Goal: Task Accomplishment & Management: Manage account settings

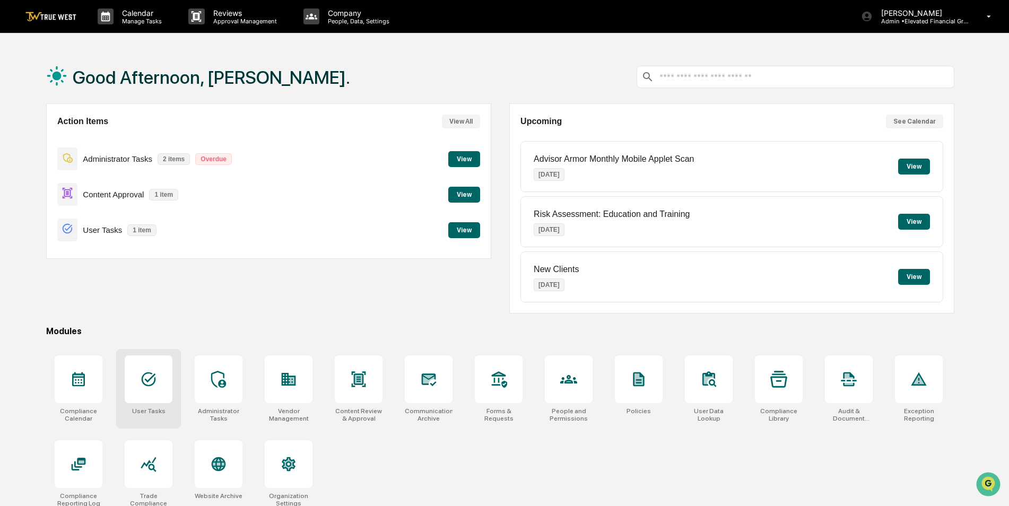
click at [150, 382] on icon at bounding box center [148, 379] width 17 height 17
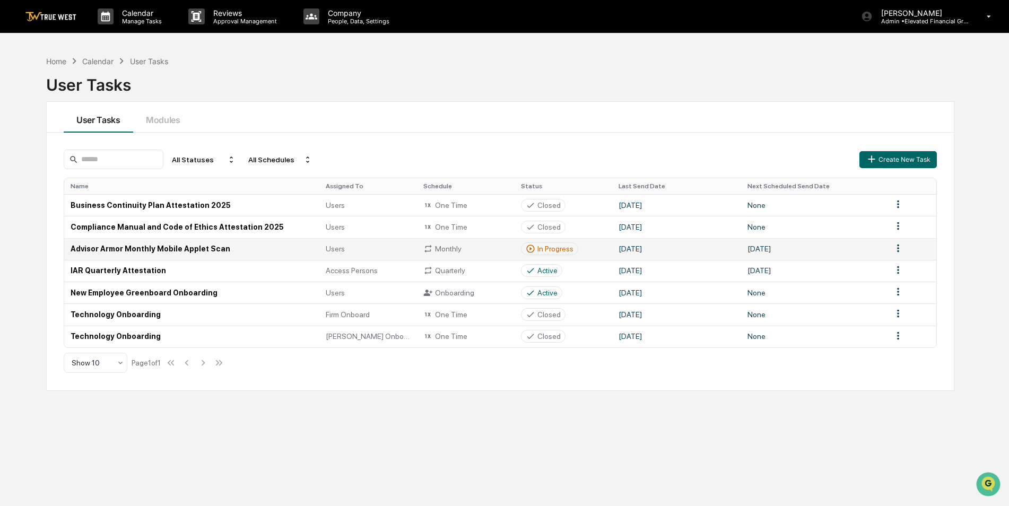
click at [899, 249] on html "Calendar Manage Tasks Reviews Approval Management Company People, Data, Setting…" at bounding box center [504, 253] width 1009 height 506
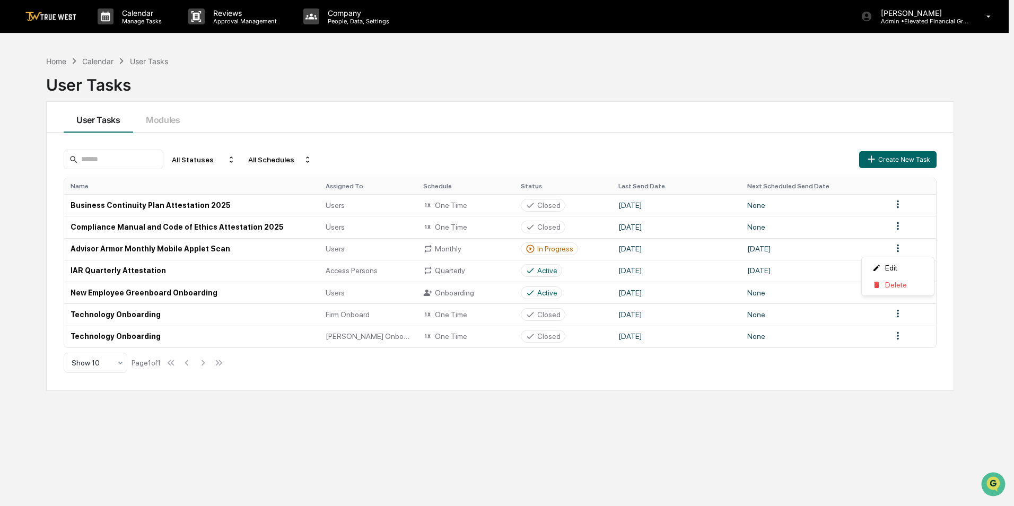
click at [246, 255] on html "Calendar Manage Tasks Reviews Approval Management Company People, Data, Setting…" at bounding box center [507, 253] width 1014 height 506
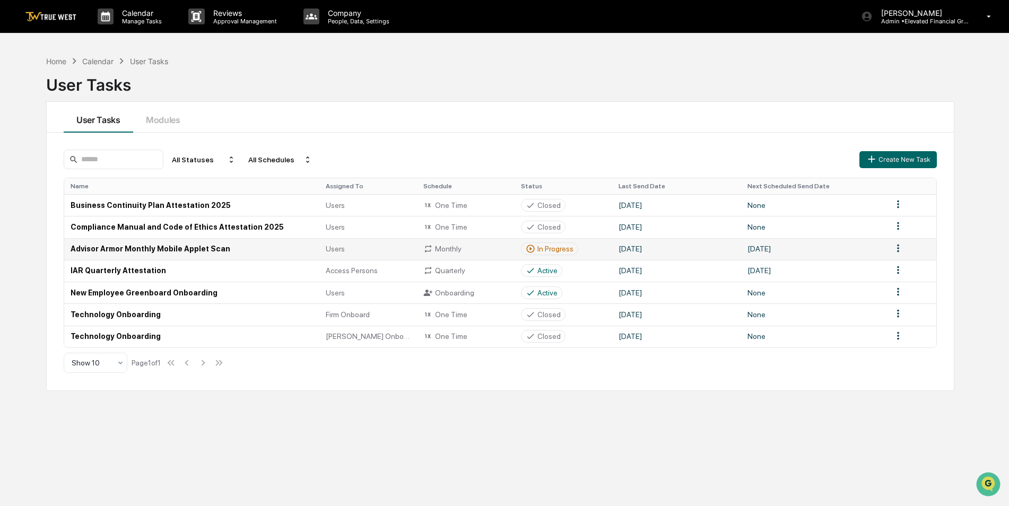
click at [896, 247] on html "Calendar Manage Tasks Reviews Approval Management Company People, Data, Setting…" at bounding box center [504, 253] width 1009 height 506
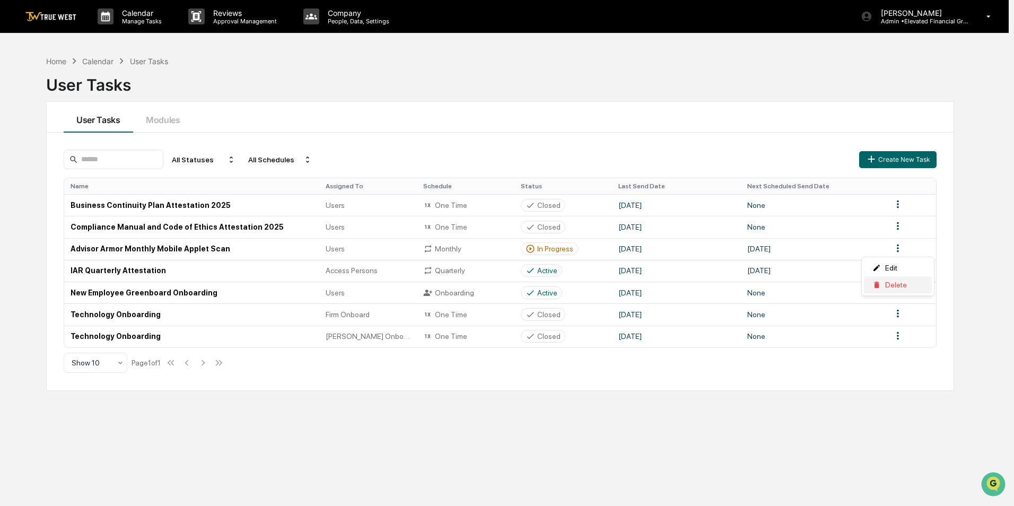
click at [887, 283] on div "Delete" at bounding box center [898, 284] width 68 height 17
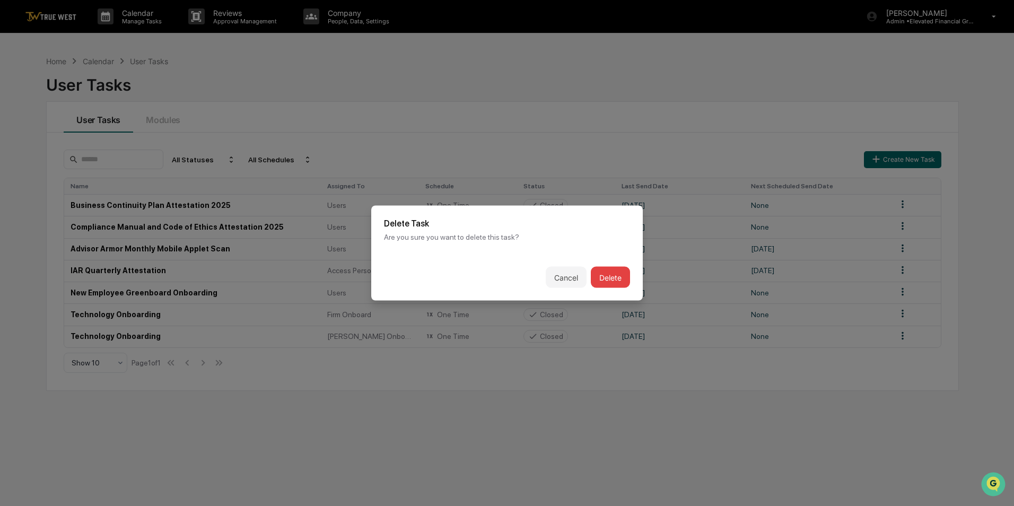
click at [623, 279] on button "Delete" at bounding box center [610, 277] width 39 height 21
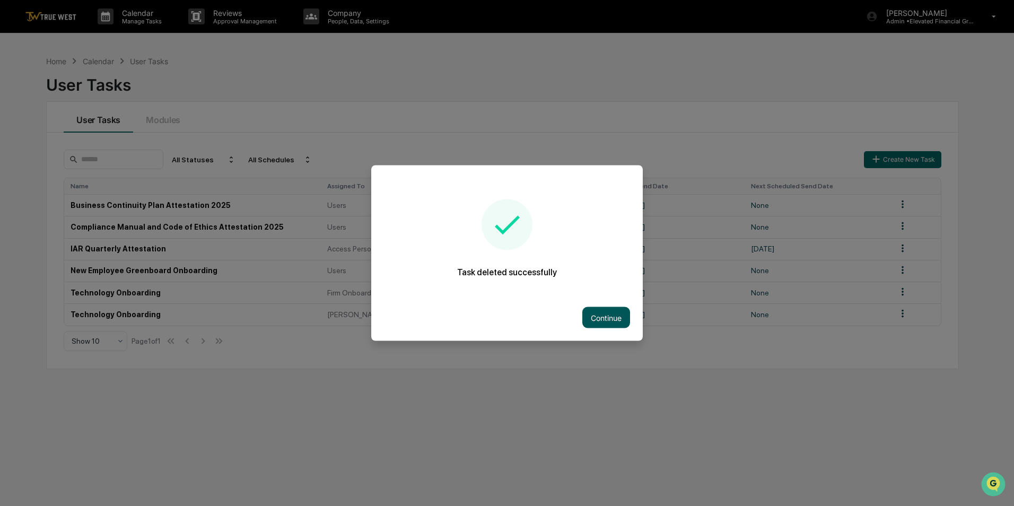
click at [606, 321] on button "Continue" at bounding box center [606, 317] width 48 height 21
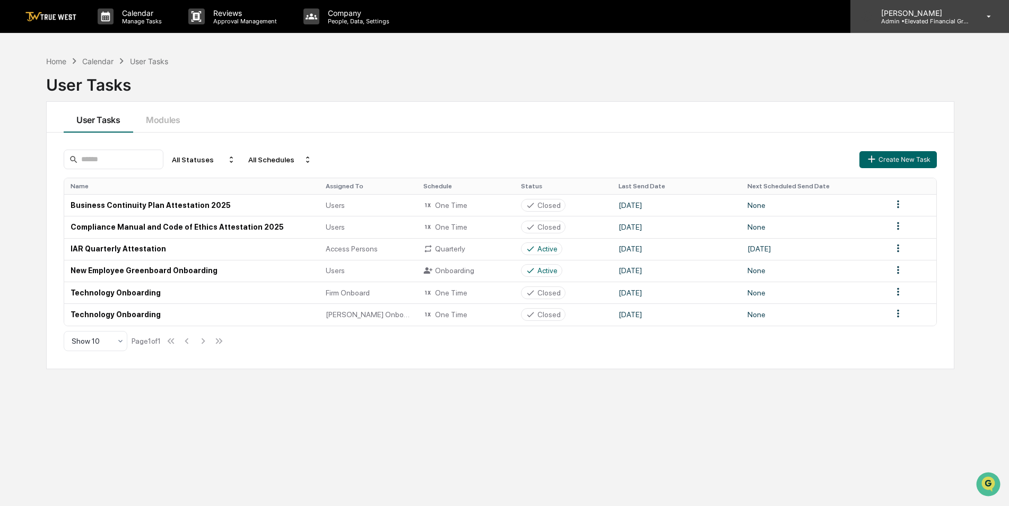
click at [914, 30] on div "[PERSON_NAME] Admin • Elevated Financial Group" at bounding box center [929, 16] width 159 height 33
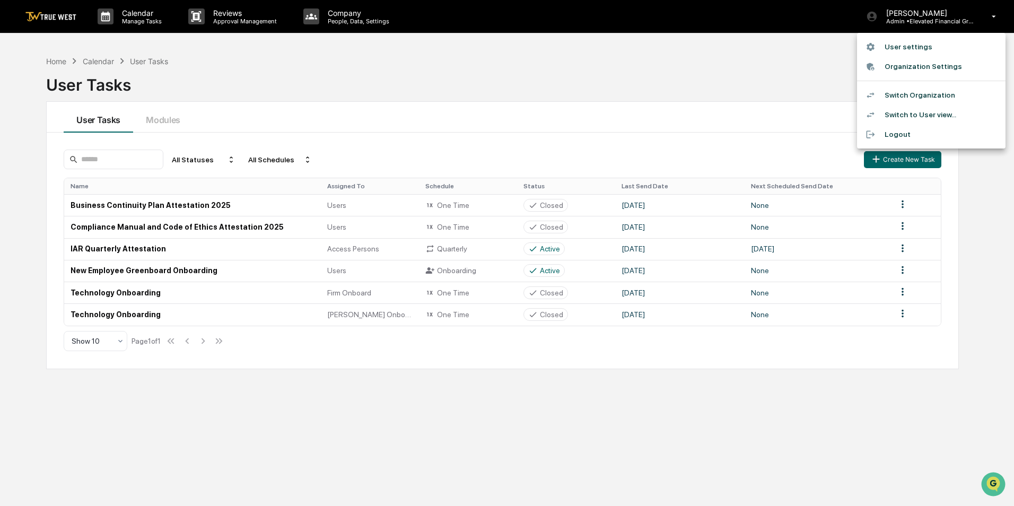
click at [908, 90] on li "Switch Organization" at bounding box center [931, 95] width 148 height 20
